Goal: Transaction & Acquisition: Purchase product/service

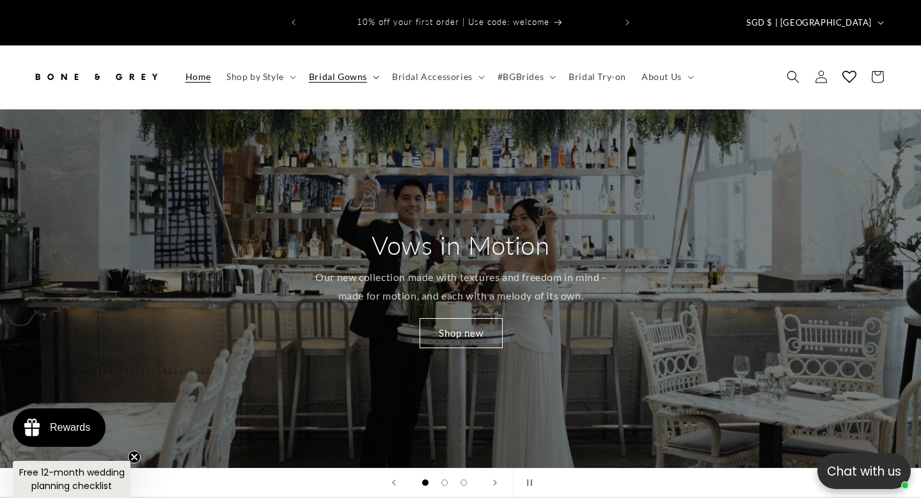
click at [357, 71] on span "Bridal Gowns" at bounding box center [338, 77] width 58 height 12
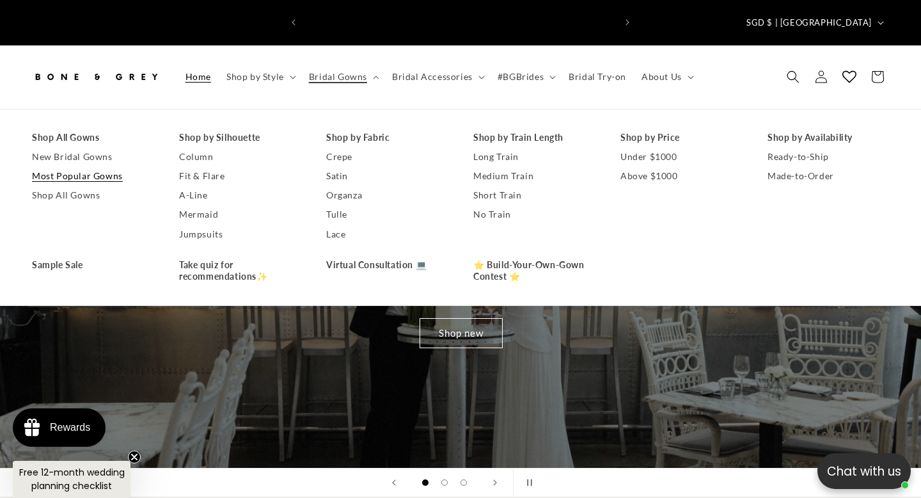
scroll to position [0, 311]
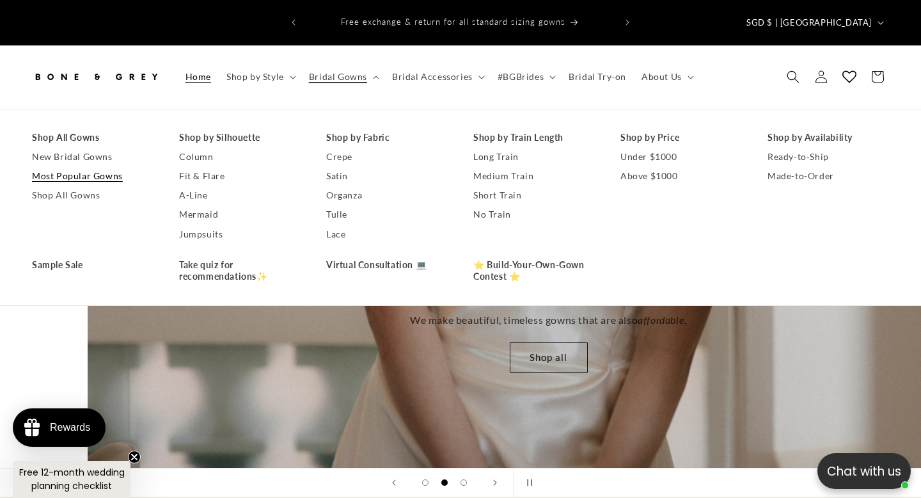
click at [86, 166] on link "Most Popular Gowns" at bounding box center [93, 175] width 122 height 19
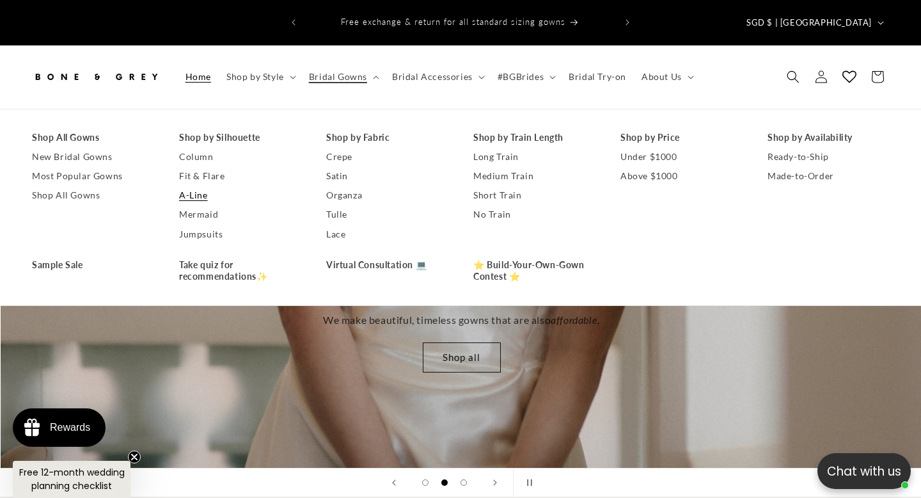
scroll to position [0, 921]
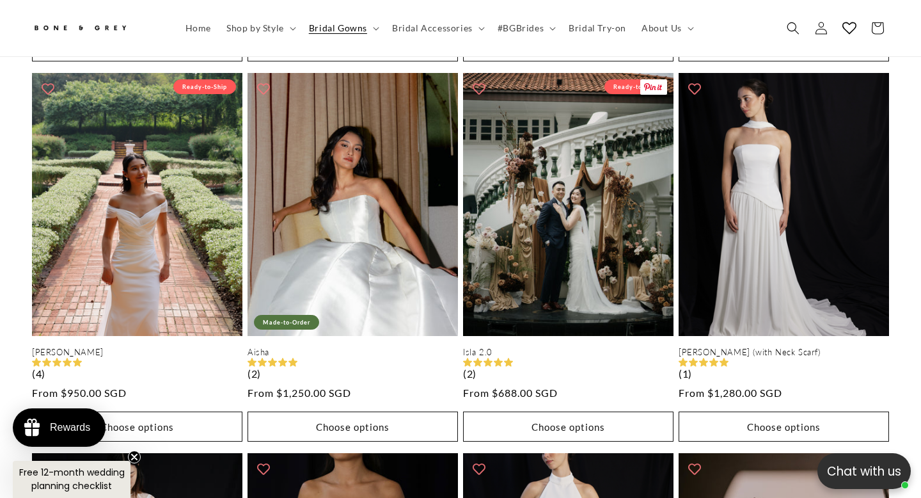
scroll to position [1002, 0]
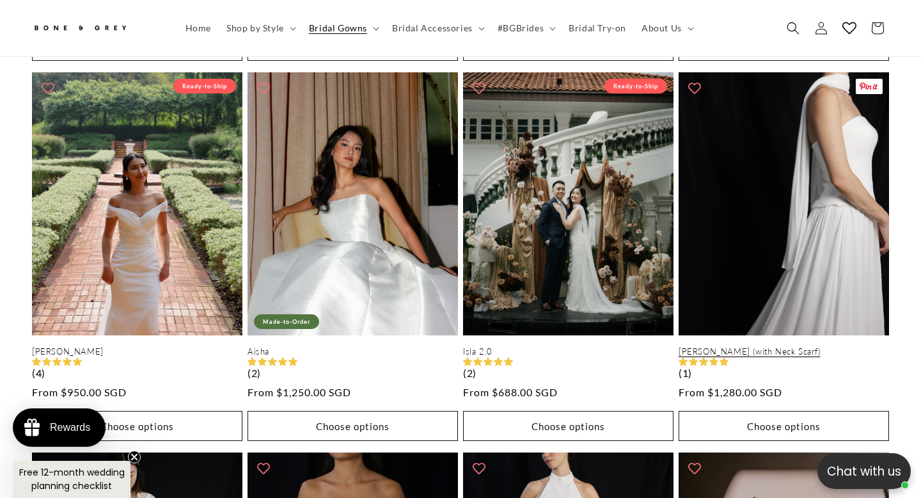
click at [783, 346] on link "[PERSON_NAME] (with Neck Scarf)" at bounding box center [784, 351] width 210 height 11
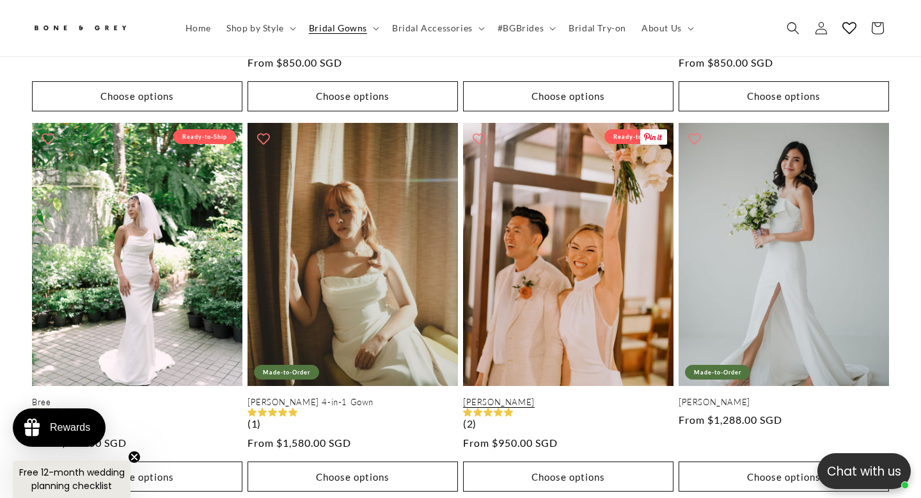
scroll to position [0, 311]
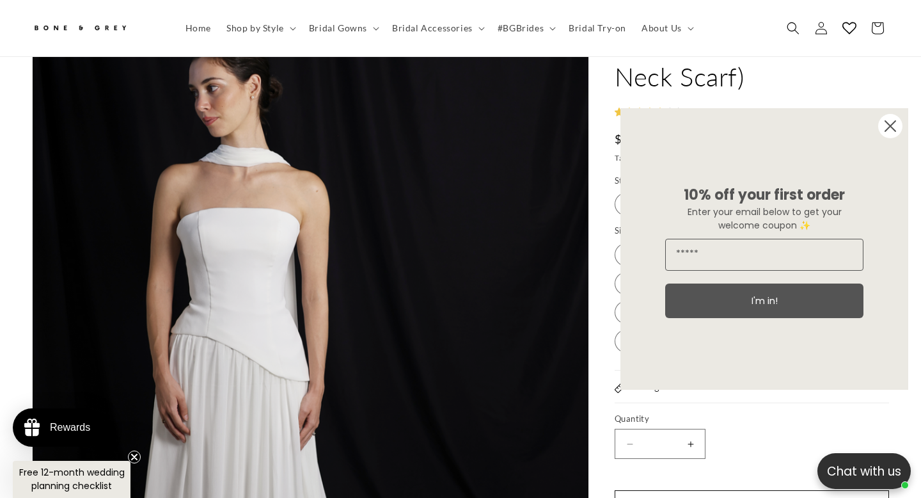
scroll to position [0, 311]
